Goal: Entertainment & Leisure: Consume media (video, audio)

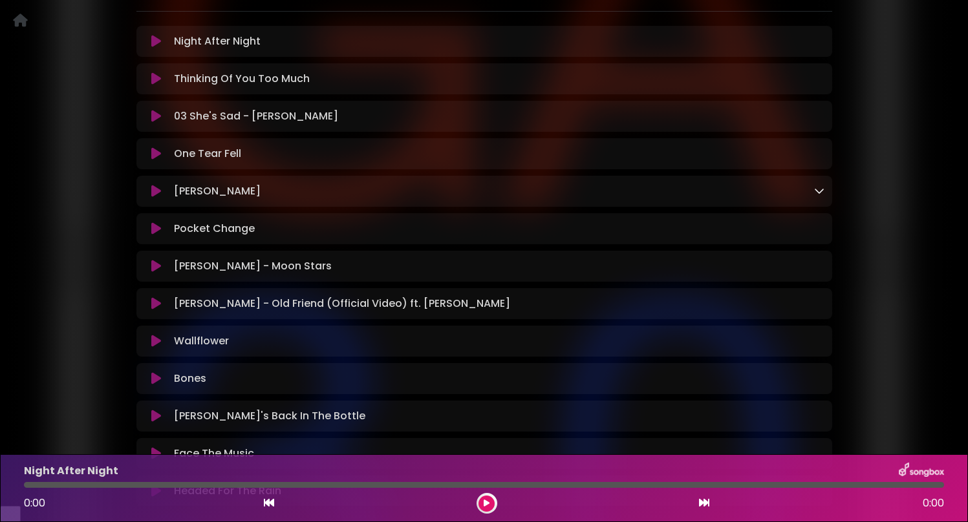
scroll to position [242, 0]
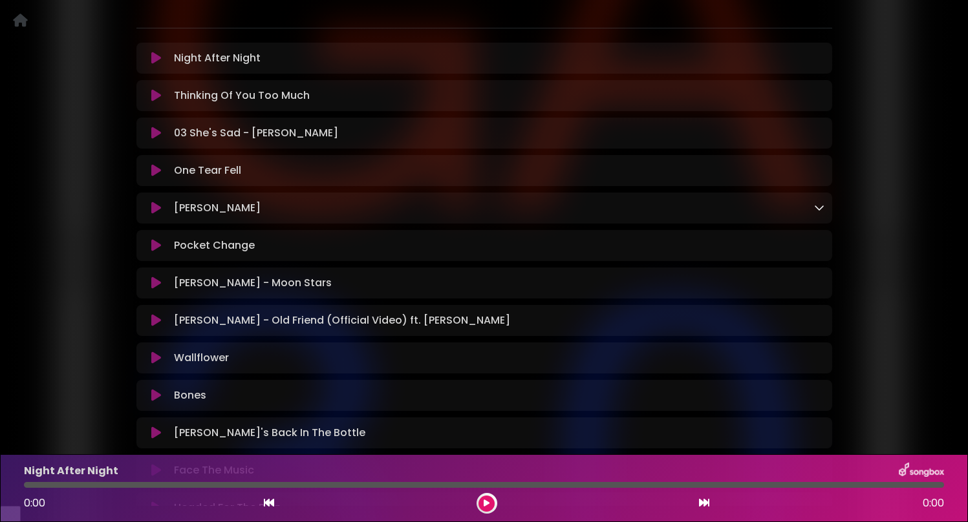
click at [157, 65] on icon at bounding box center [156, 58] width 10 height 13
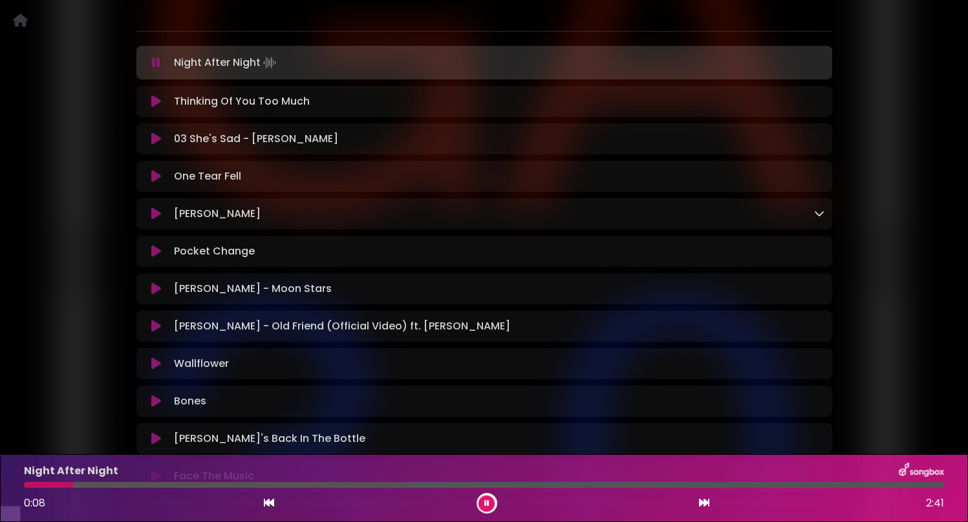
scroll to position [240, 0]
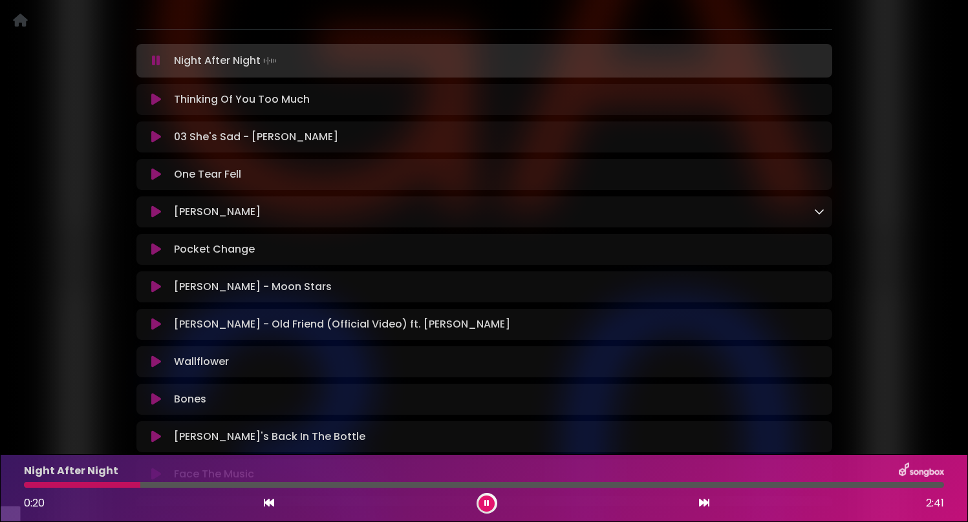
click at [158, 106] on icon at bounding box center [156, 99] width 10 height 13
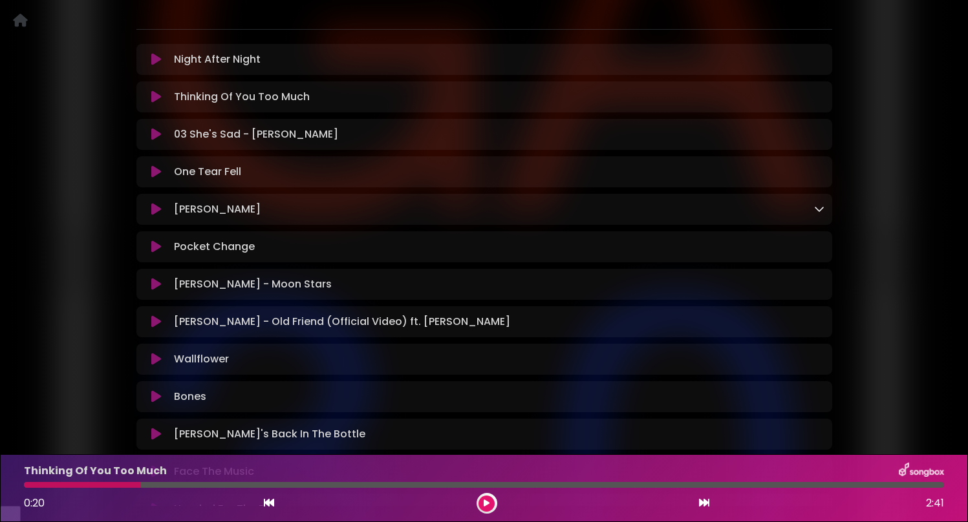
click at [158, 103] on icon at bounding box center [156, 96] width 10 height 13
click at [157, 103] on icon at bounding box center [156, 96] width 10 height 13
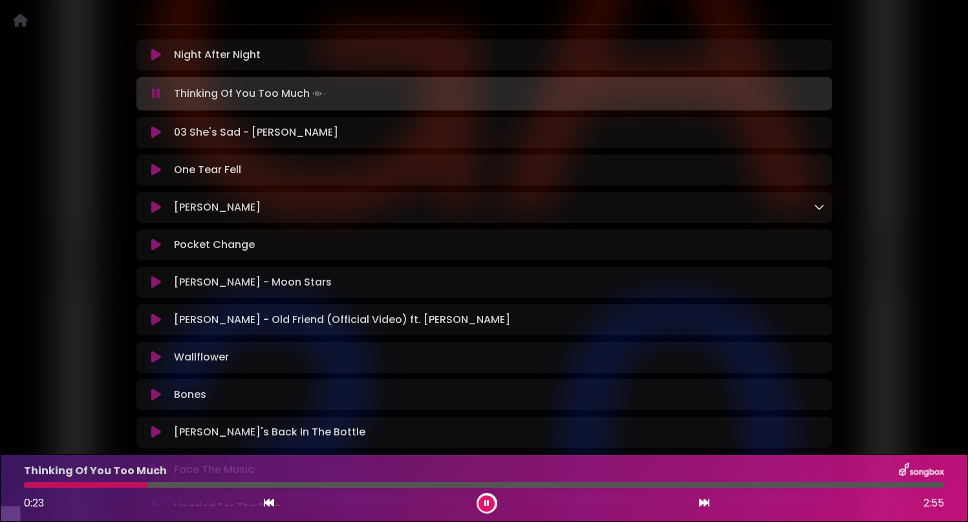
scroll to position [244, 0]
click at [157, 140] on icon at bounding box center [156, 133] width 10 height 13
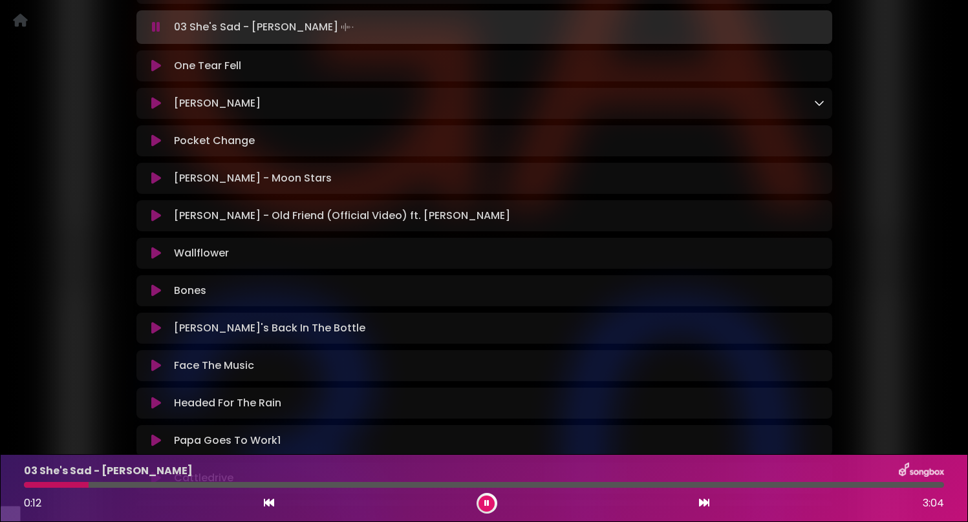
scroll to position [351, 0]
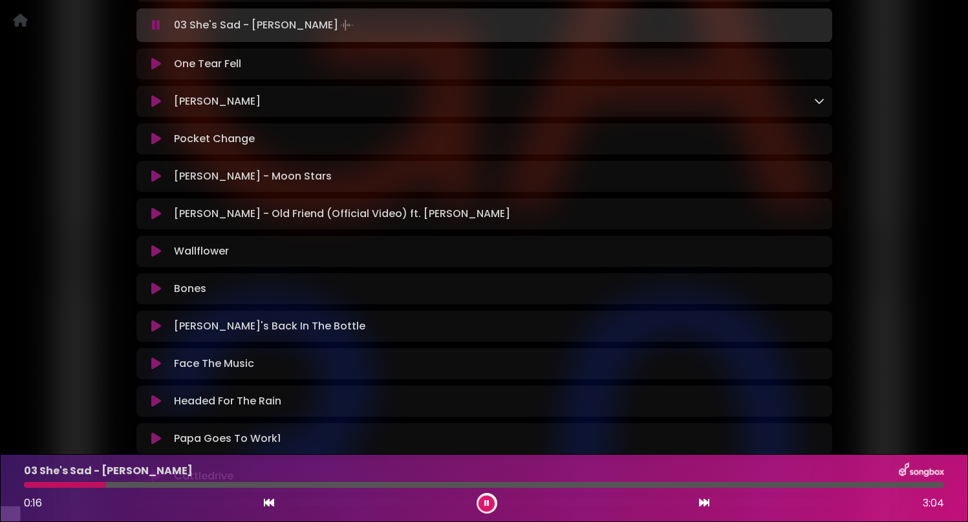
click at [158, 70] on icon at bounding box center [156, 64] width 10 height 13
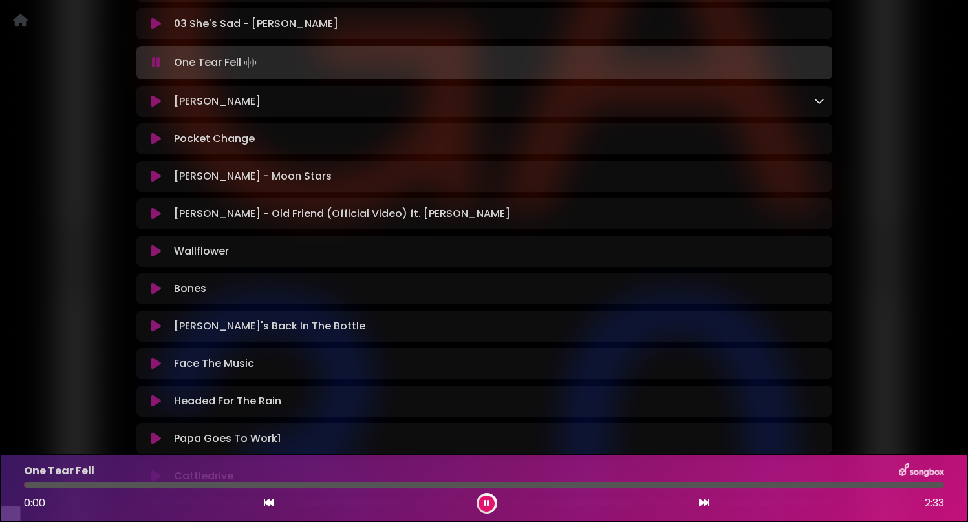
click at [158, 69] on icon at bounding box center [156, 62] width 8 height 13
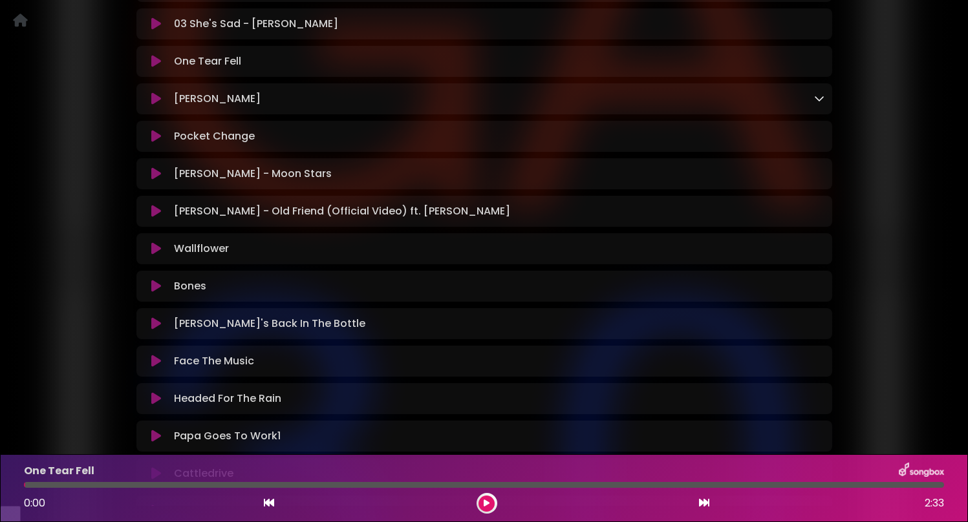
click at [158, 68] on icon at bounding box center [156, 61] width 10 height 13
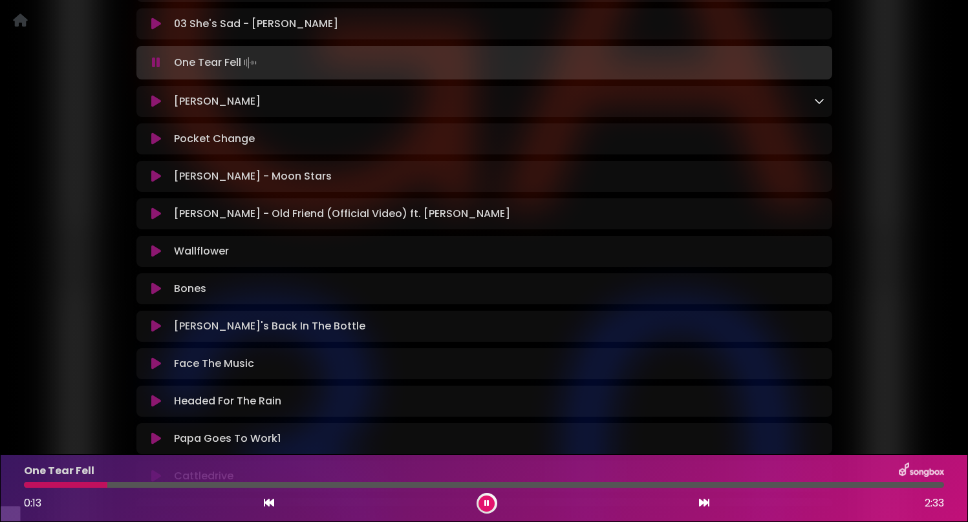
click at [158, 69] on icon at bounding box center [156, 62] width 8 height 13
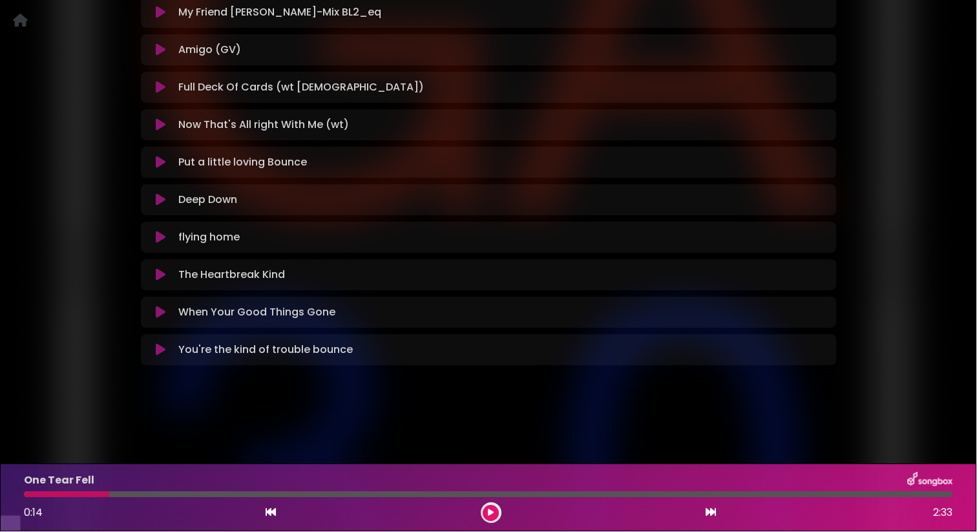
scroll to position [962, 0]
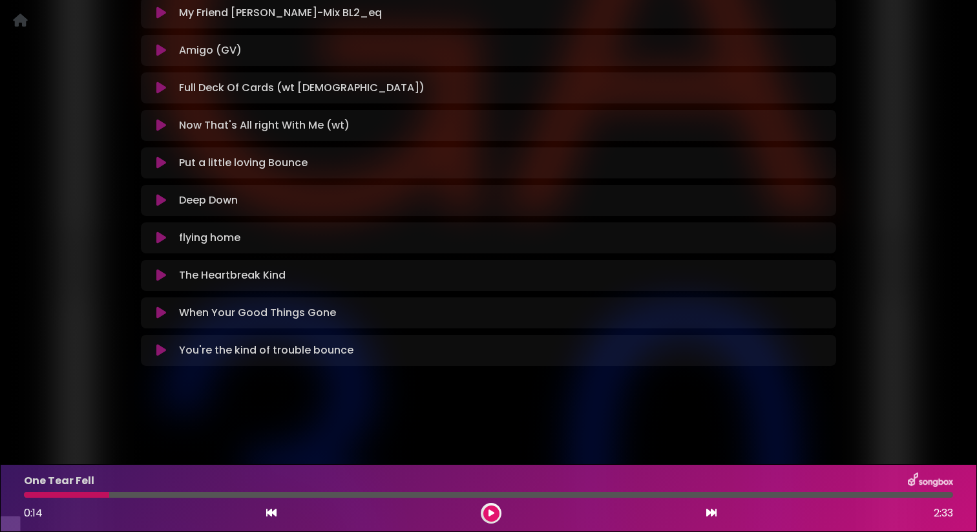
click at [159, 357] on icon at bounding box center [161, 350] width 10 height 13
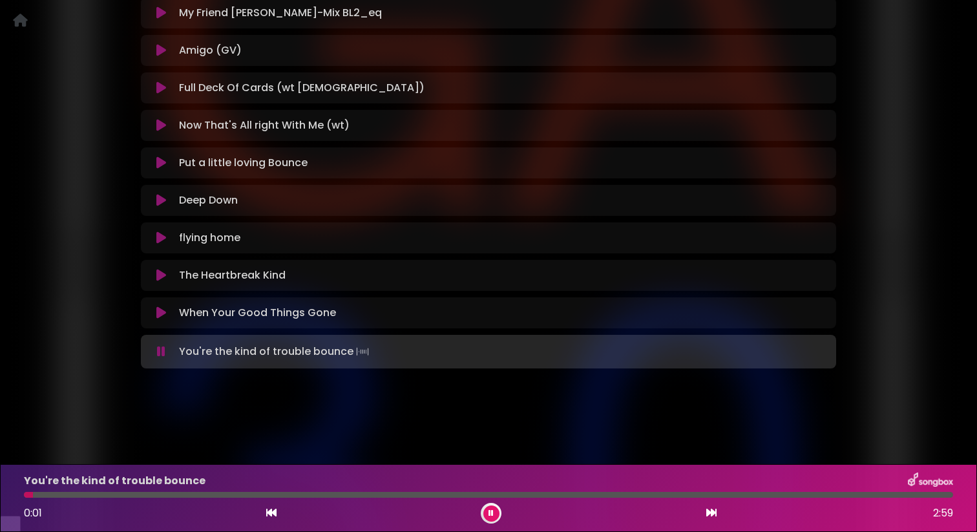
click at [160, 358] on icon at bounding box center [161, 351] width 8 height 13
